Goal: Transaction & Acquisition: Purchase product/service

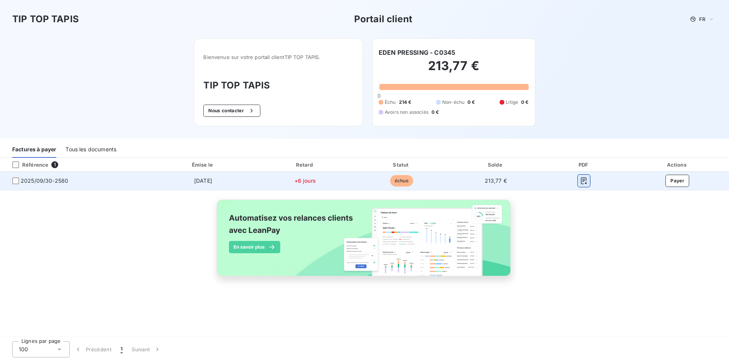
click at [586, 182] on icon "button" at bounding box center [584, 181] width 8 height 8
click at [678, 183] on button "Payer" at bounding box center [677, 180] width 24 height 12
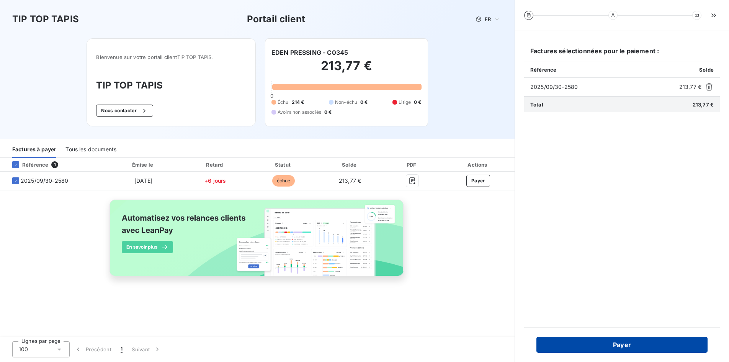
click at [632, 344] on button "Payer" at bounding box center [621, 344] width 171 height 16
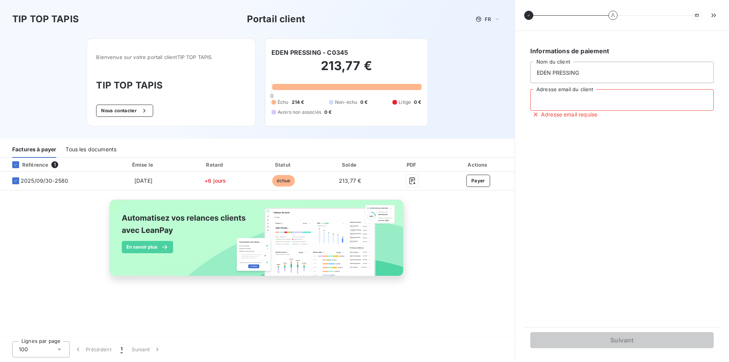
click at [581, 109] on input "Adresse email du client" at bounding box center [621, 99] width 183 height 21
type input "[EMAIL_ADDRESS][DOMAIN_NAME]"
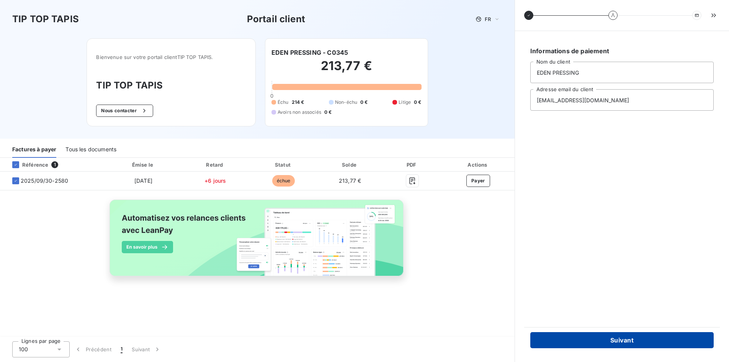
click at [626, 344] on button "Suivant" at bounding box center [621, 340] width 183 height 16
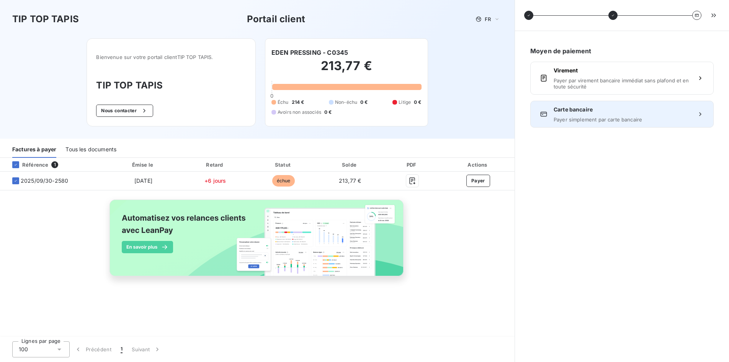
click at [580, 121] on span "Payer simplement par carte bancaire" at bounding box center [621, 119] width 137 height 6
